Goal: Navigation & Orientation: Find specific page/section

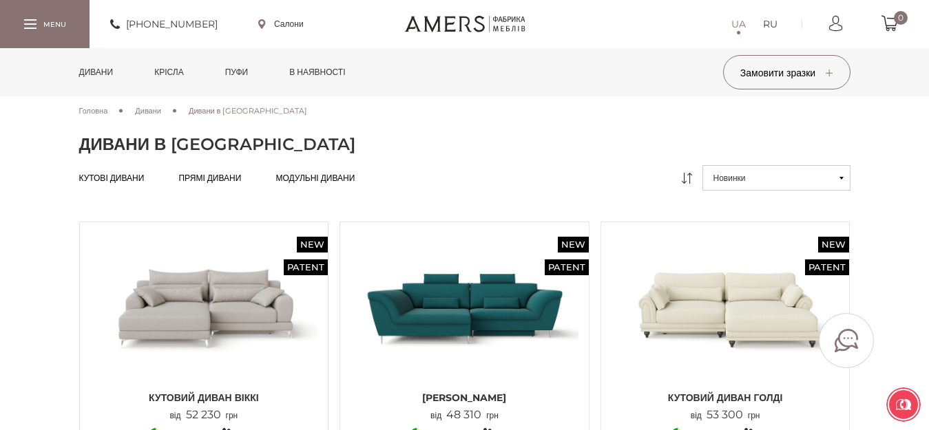
click at [218, 184] on span "Прямі дивани" at bounding box center [209, 189] width 63 height 11
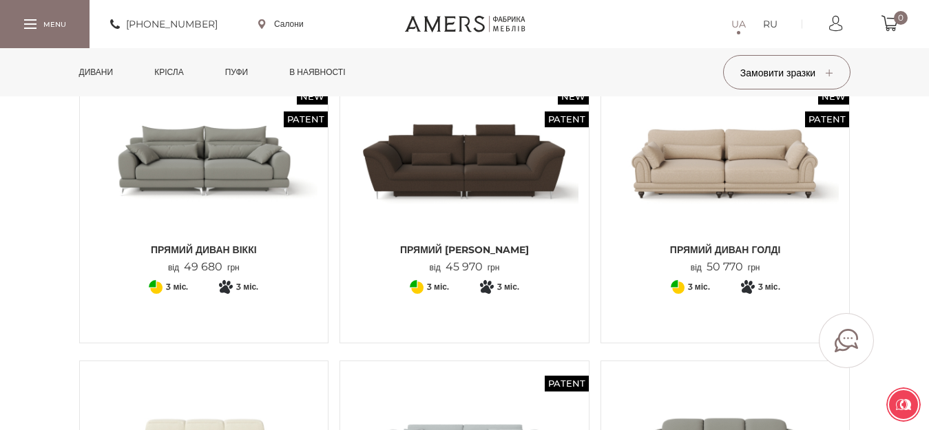
scroll to position [138, 0]
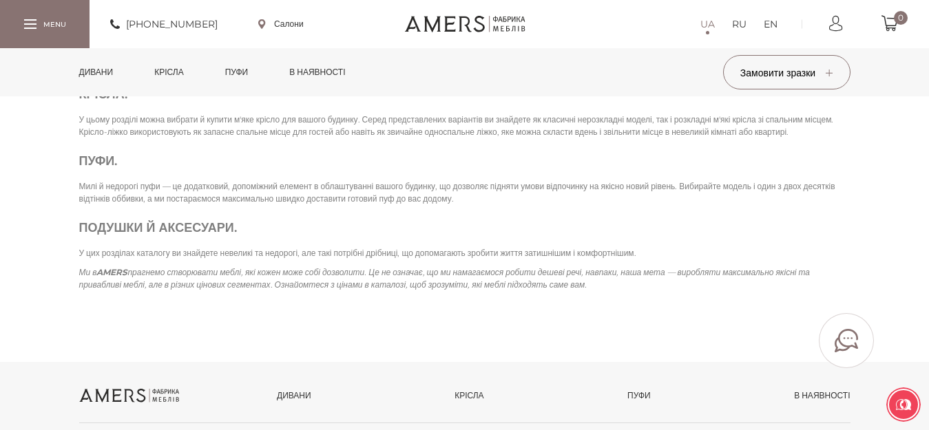
scroll to position [3099, 0]
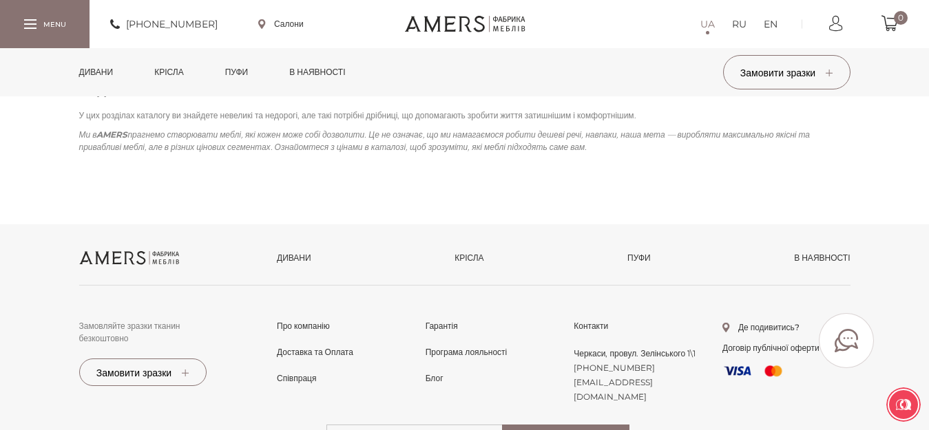
click at [300, 264] on link "Дивани" at bounding box center [294, 258] width 34 height 12
